Goal: Task Accomplishment & Management: Use online tool/utility

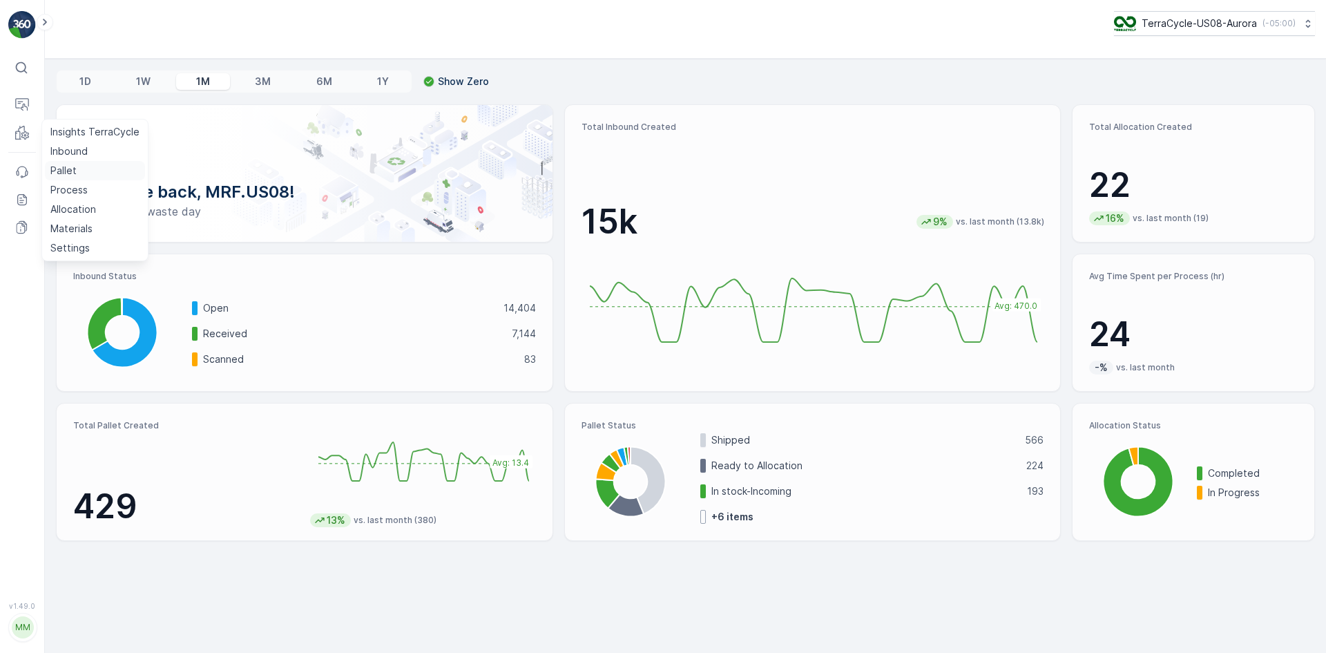
click at [79, 164] on link "Pallet" at bounding box center [95, 170] width 100 height 19
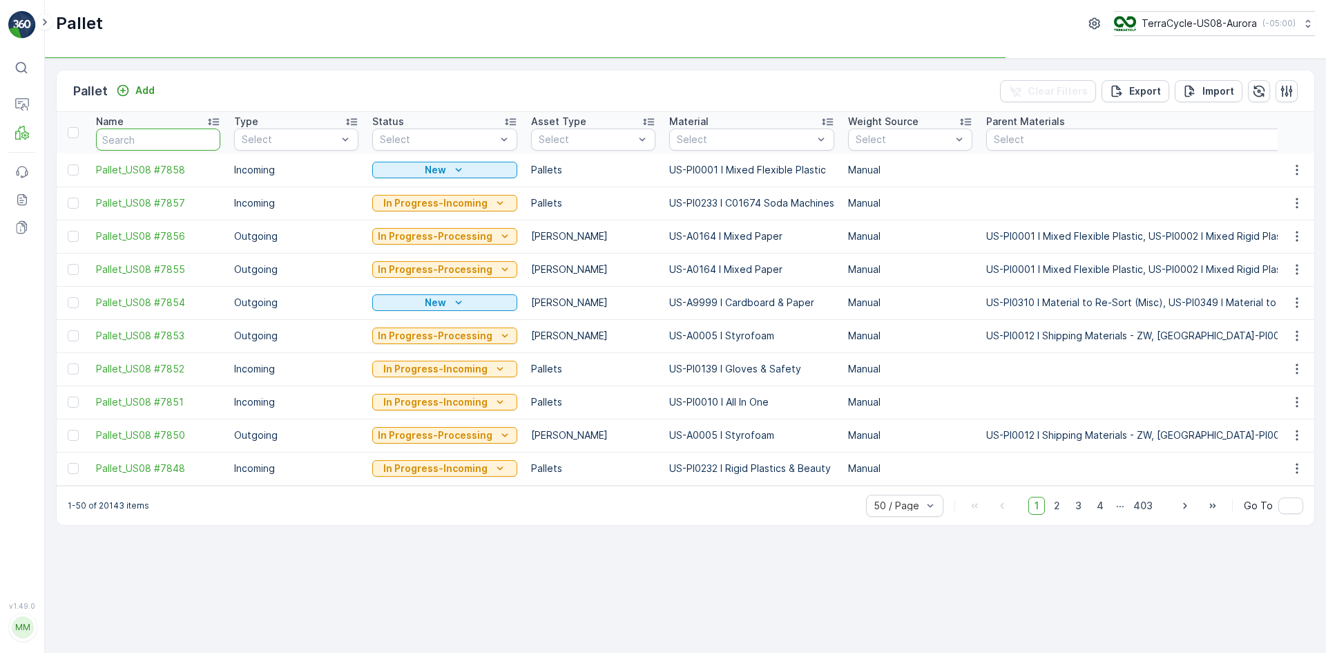
click at [121, 137] on input "text" at bounding box center [158, 139] width 124 height 22
type input "SC"
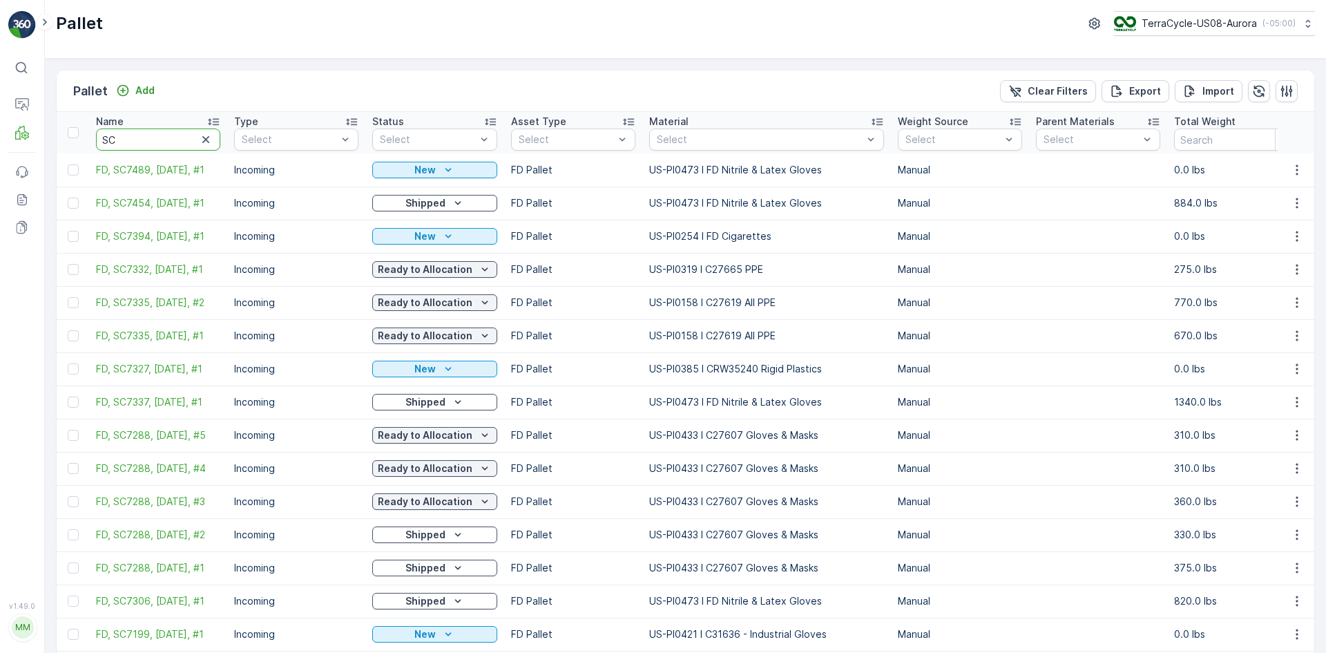
click at [145, 140] on input "SC" at bounding box center [158, 139] width 124 height 22
type input "SC7327"
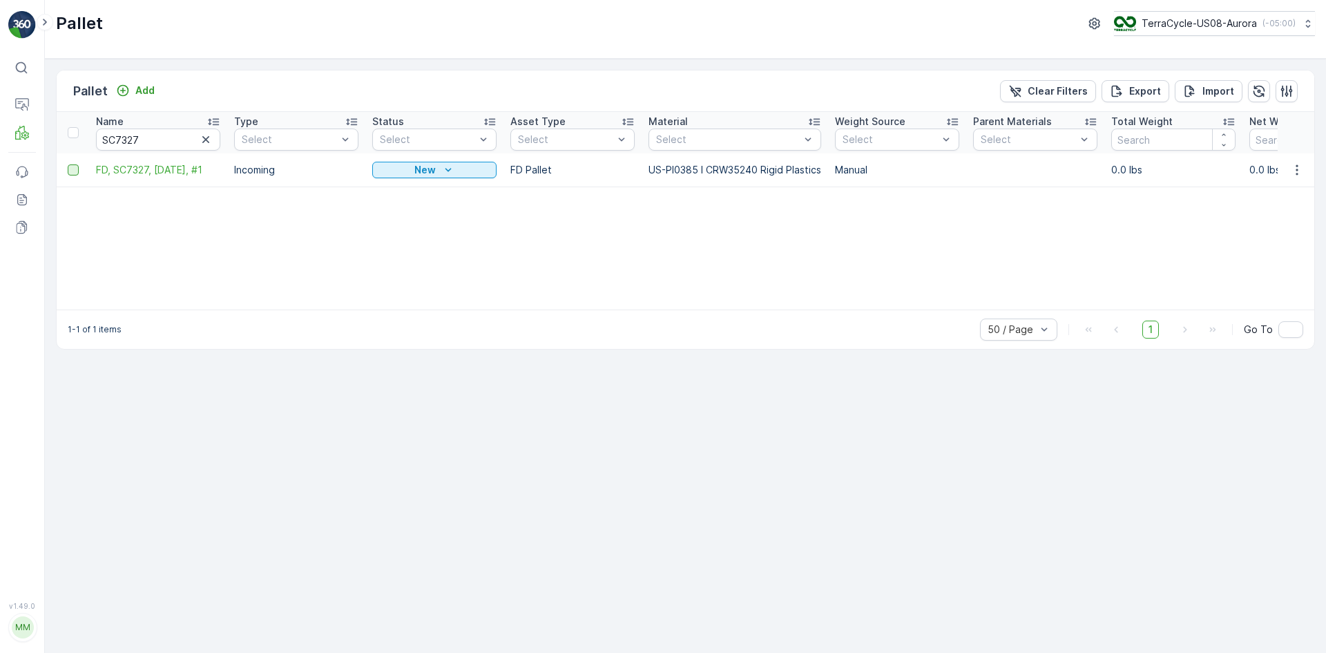
click at [71, 171] on div at bounding box center [73, 169] width 11 height 11
click at [68, 164] on input "checkbox" at bounding box center [68, 164] width 0 height 0
click at [1196, 90] on p "Print QR" at bounding box center [1209, 91] width 41 height 14
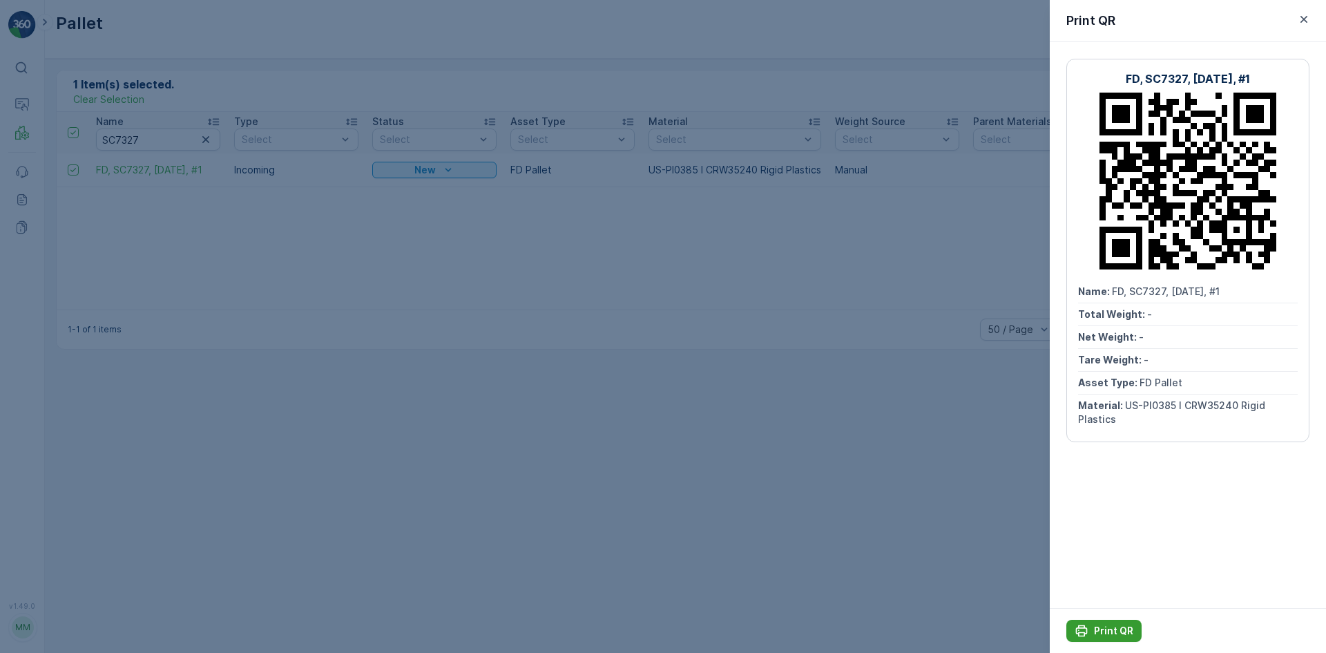
click at [1130, 629] on p "Print QR" at bounding box center [1113, 631] width 39 height 14
click at [159, 46] on div at bounding box center [663, 326] width 1326 height 653
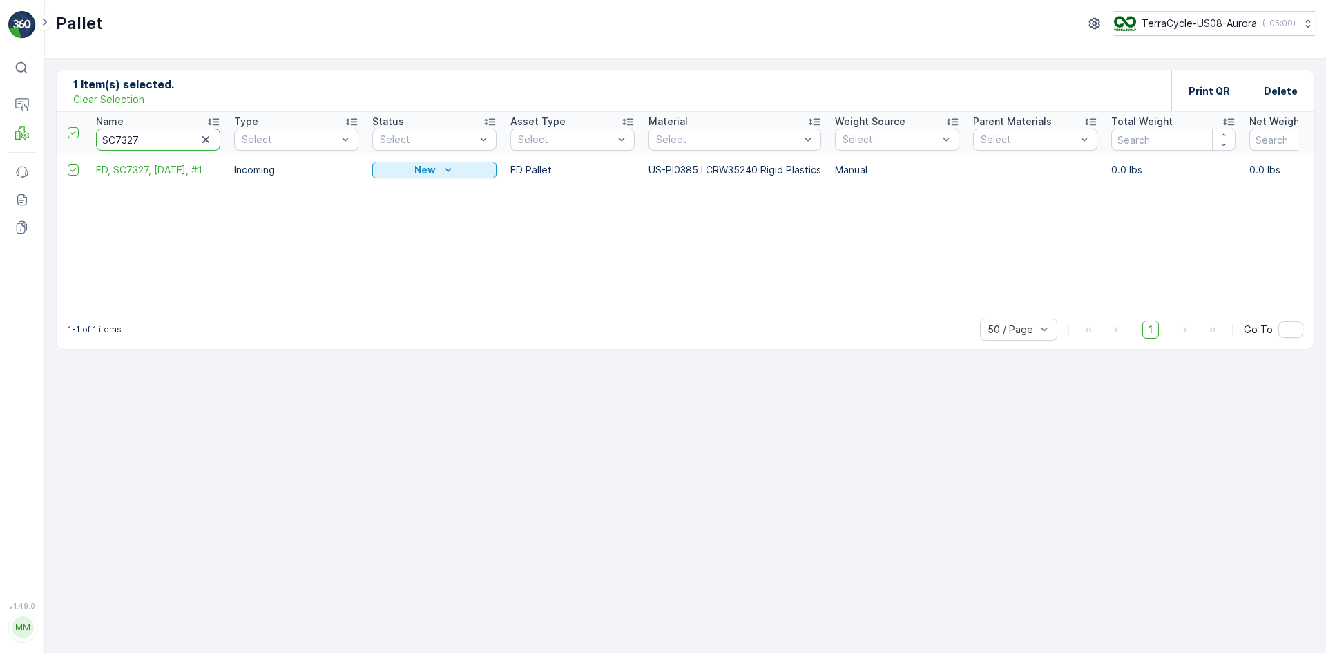
drag, startPoint x: 145, startPoint y: 136, endPoint x: 0, endPoint y: 135, distance: 145.1
click at [0, 135] on div "⌘B Operations MRF Events Reports Documents v 1.49.0 MM MRF.US08 Pallet TerraCyc…" at bounding box center [663, 326] width 1326 height 653
click at [112, 99] on p "Clear Selection" at bounding box center [108, 100] width 71 height 14
drag, startPoint x: 112, startPoint y: 99, endPoint x: 173, endPoint y: 70, distance: 67.1
click at [173, 70] on div "Pallet Add Clear Filters Export Import" at bounding box center [686, 90] width 1258 height 41
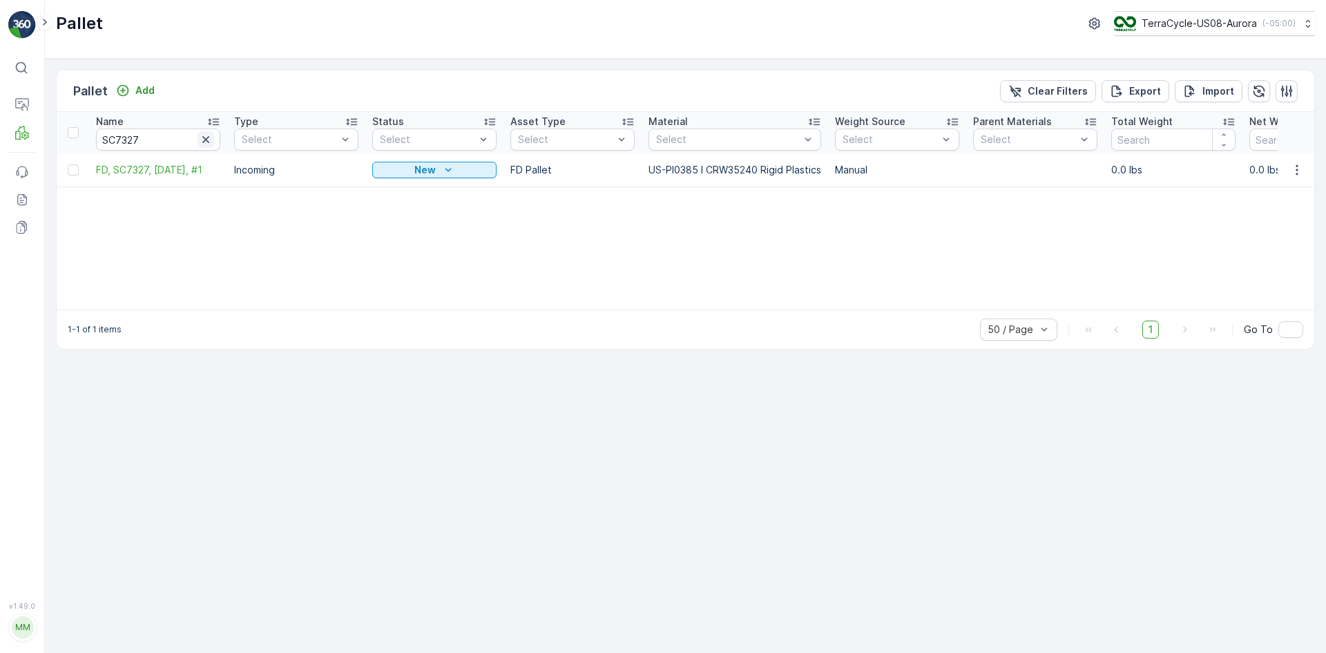
click at [207, 138] on icon "button" at bounding box center [205, 139] width 7 height 7
click at [164, 144] on input "text" at bounding box center [158, 139] width 124 height 22
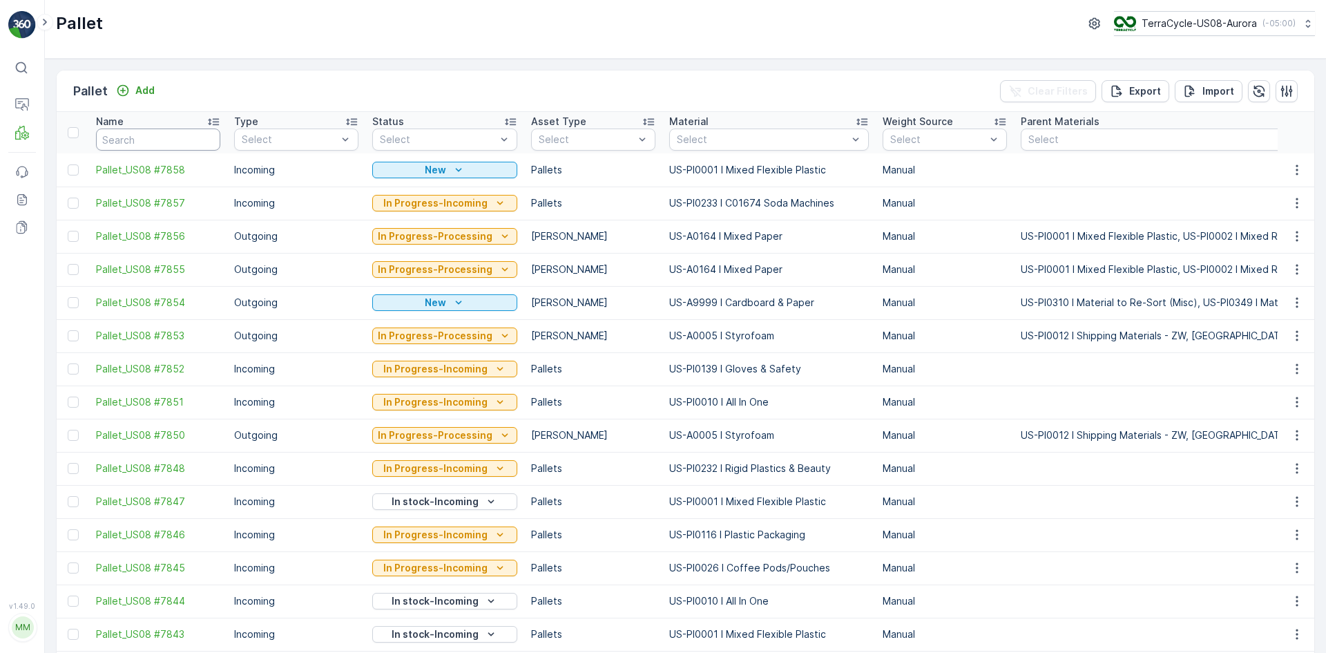
click at [157, 130] on input "text" at bounding box center [158, 139] width 124 height 22
type input "TC"
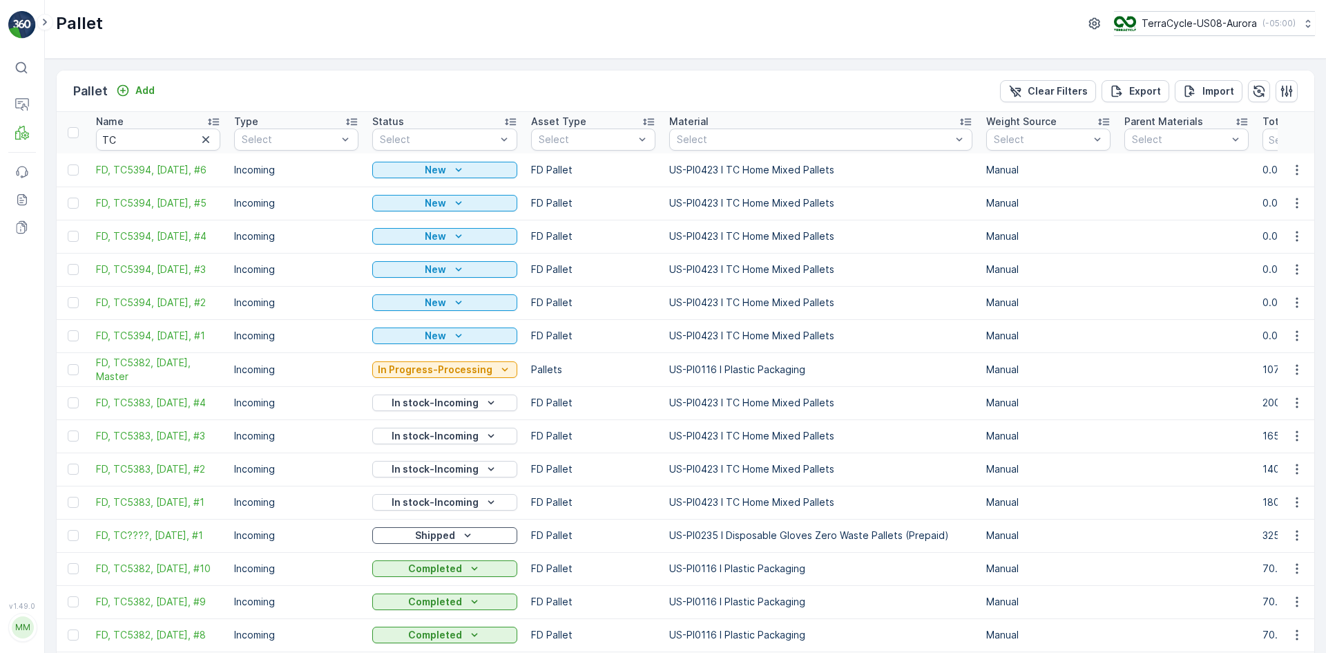
click at [76, 329] on td at bounding box center [73, 335] width 32 height 33
click at [75, 335] on div at bounding box center [73, 335] width 11 height 11
click at [68, 330] on input "checkbox" at bounding box center [68, 330] width 0 height 0
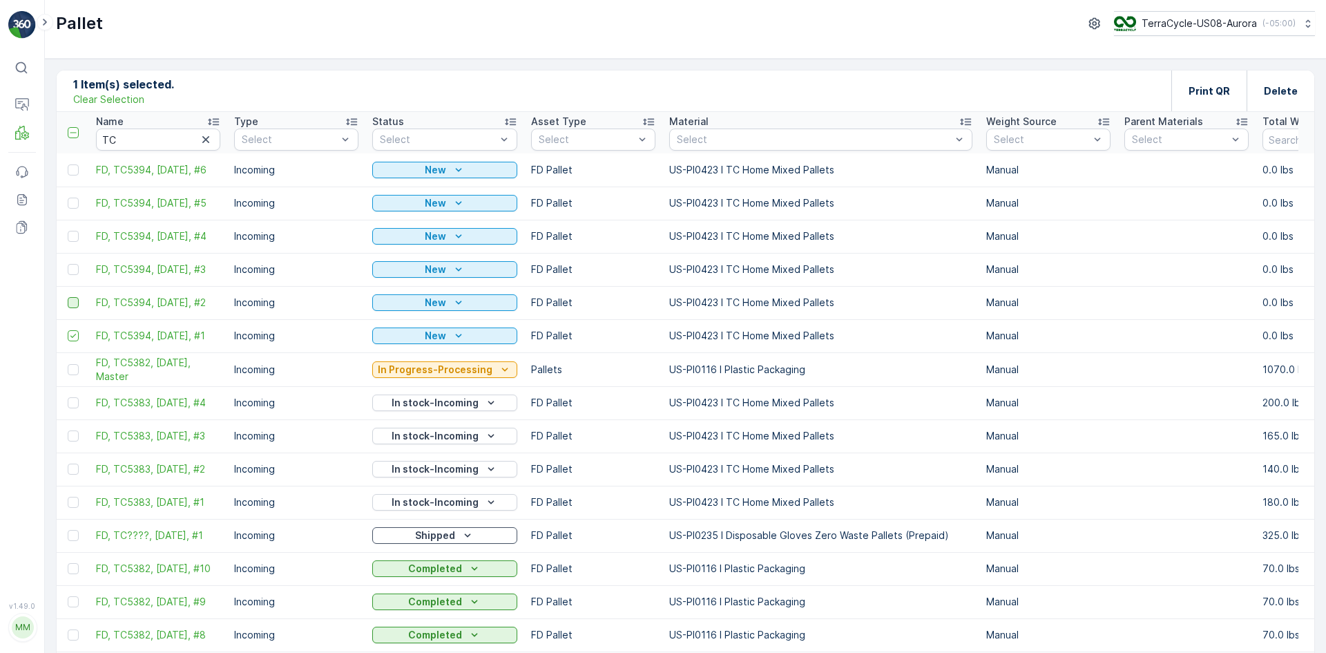
click at [73, 303] on div at bounding box center [73, 302] width 11 height 11
click at [68, 297] on input "checkbox" at bounding box center [68, 297] width 0 height 0
click at [73, 268] on div at bounding box center [73, 269] width 11 height 11
click at [68, 264] on input "checkbox" at bounding box center [68, 264] width 0 height 0
click at [73, 238] on div at bounding box center [73, 236] width 11 height 11
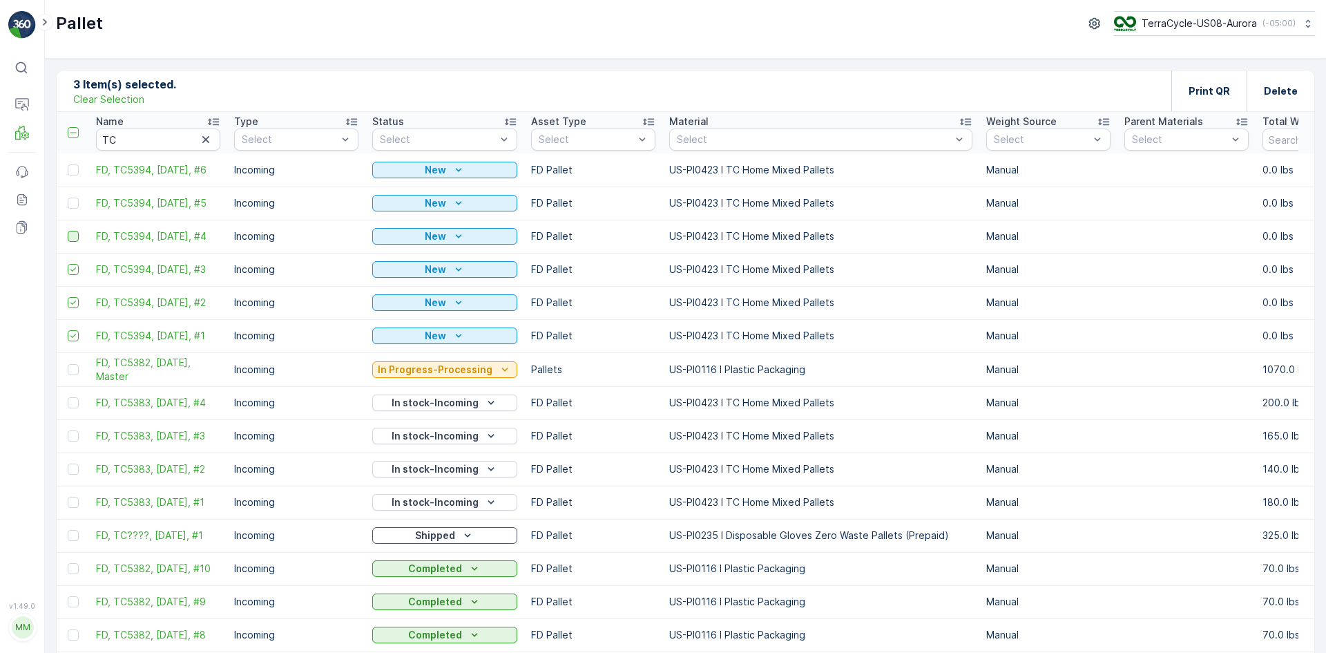
click at [68, 231] on input "checkbox" at bounding box center [68, 231] width 0 height 0
click at [73, 201] on div at bounding box center [73, 203] width 11 height 11
click at [68, 198] on input "checkbox" at bounding box center [68, 198] width 0 height 0
click at [72, 169] on div at bounding box center [73, 169] width 11 height 11
click at [68, 164] on input "checkbox" at bounding box center [68, 164] width 0 height 0
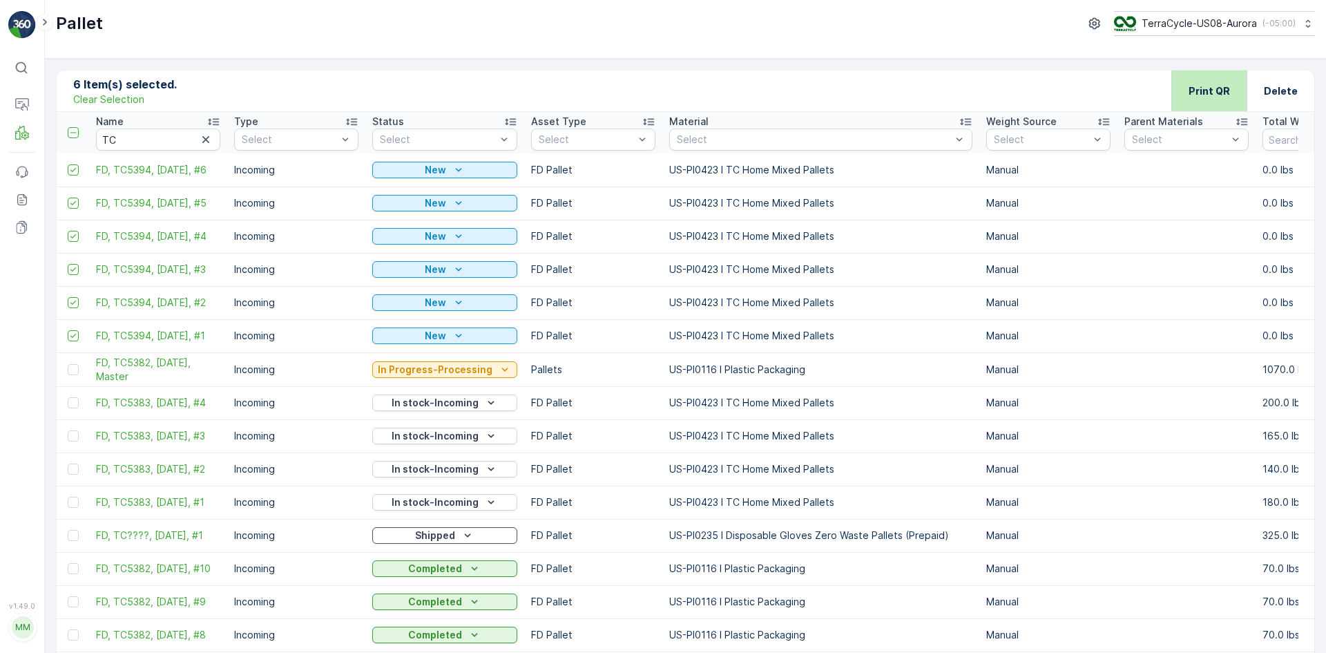
click at [1205, 84] on p "Print QR" at bounding box center [1209, 91] width 41 height 14
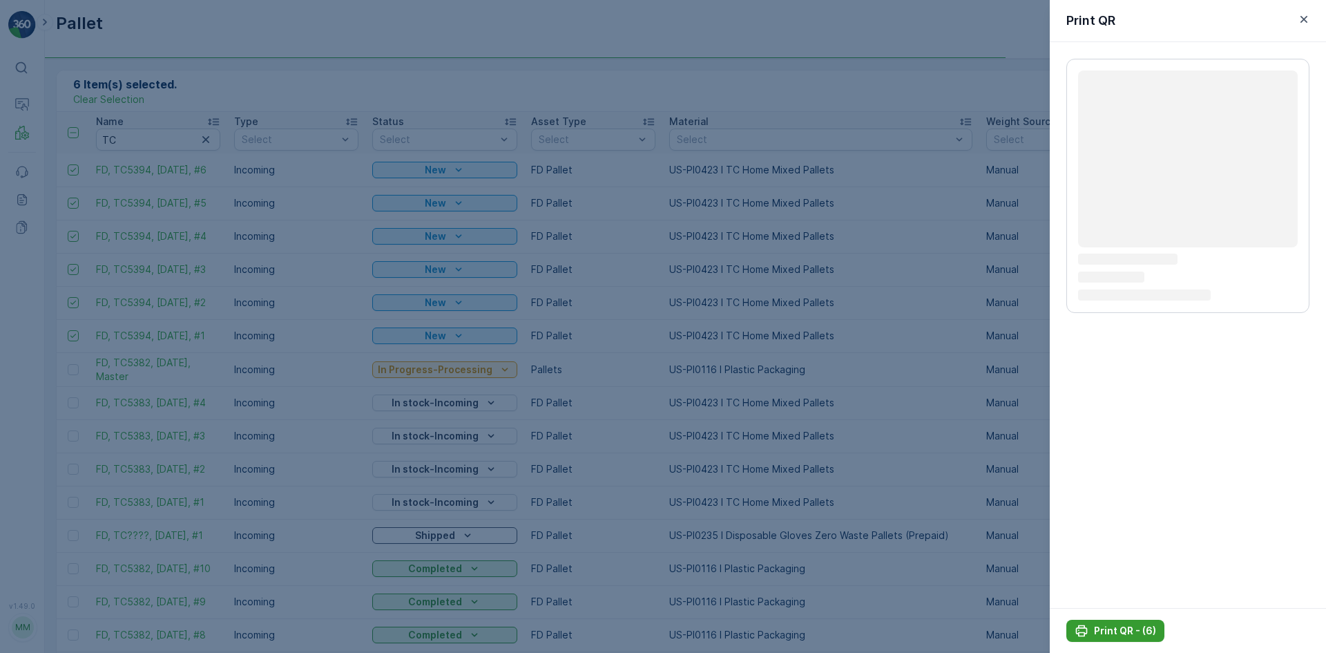
click at [1107, 626] on p "Print QR - (6)" at bounding box center [1125, 631] width 62 height 14
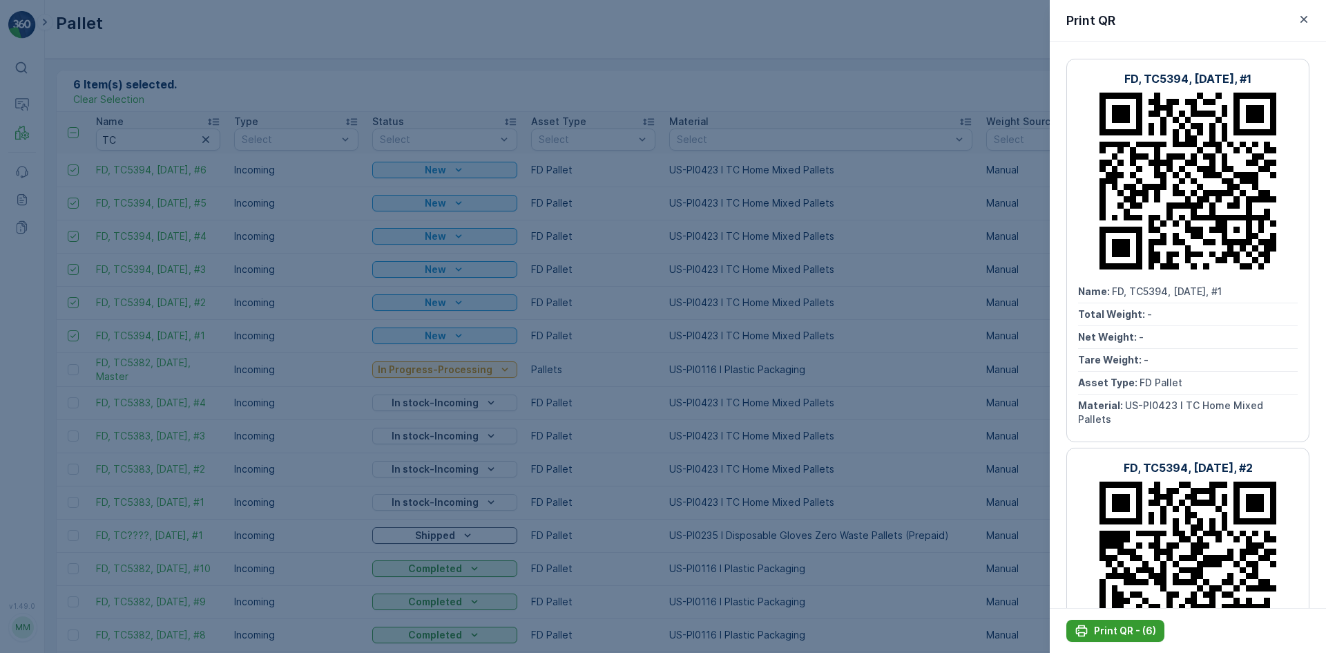
click at [1107, 622] on button "Print QR - (6)" at bounding box center [1115, 631] width 98 height 22
click at [853, 357] on div at bounding box center [663, 326] width 1326 height 653
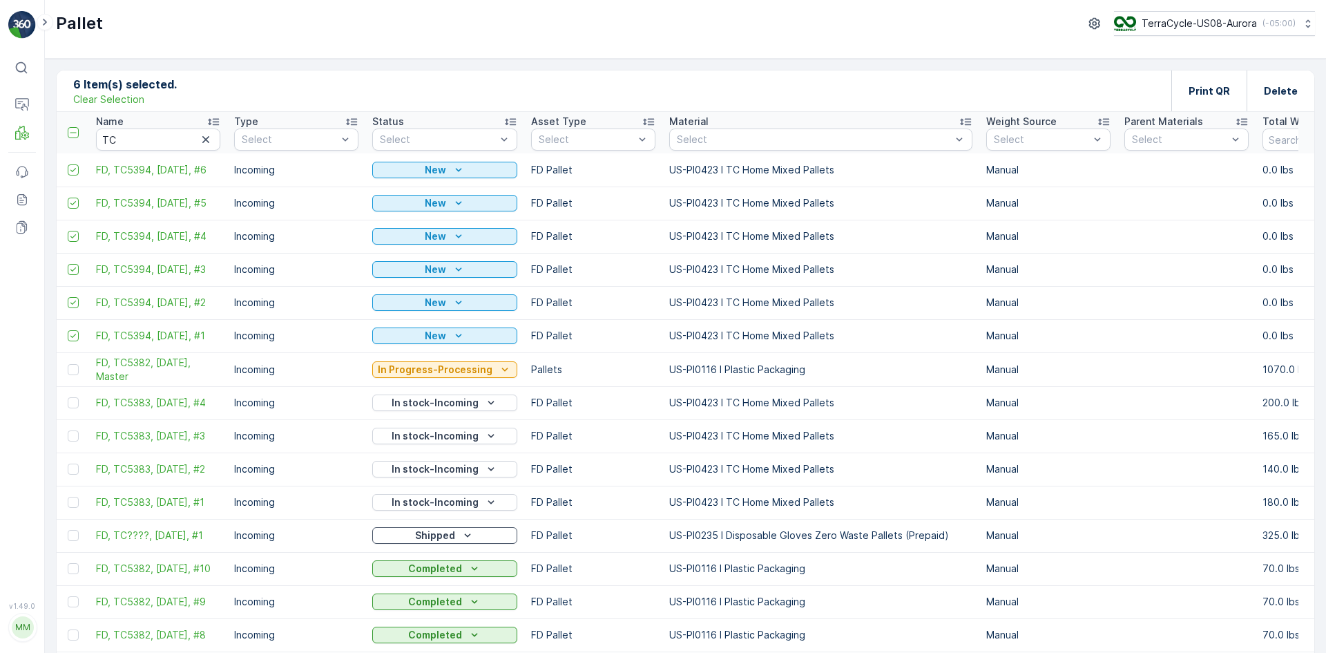
click at [112, 95] on p "Clear Selection" at bounding box center [108, 100] width 71 height 14
